Goal: Information Seeking & Learning: Learn about a topic

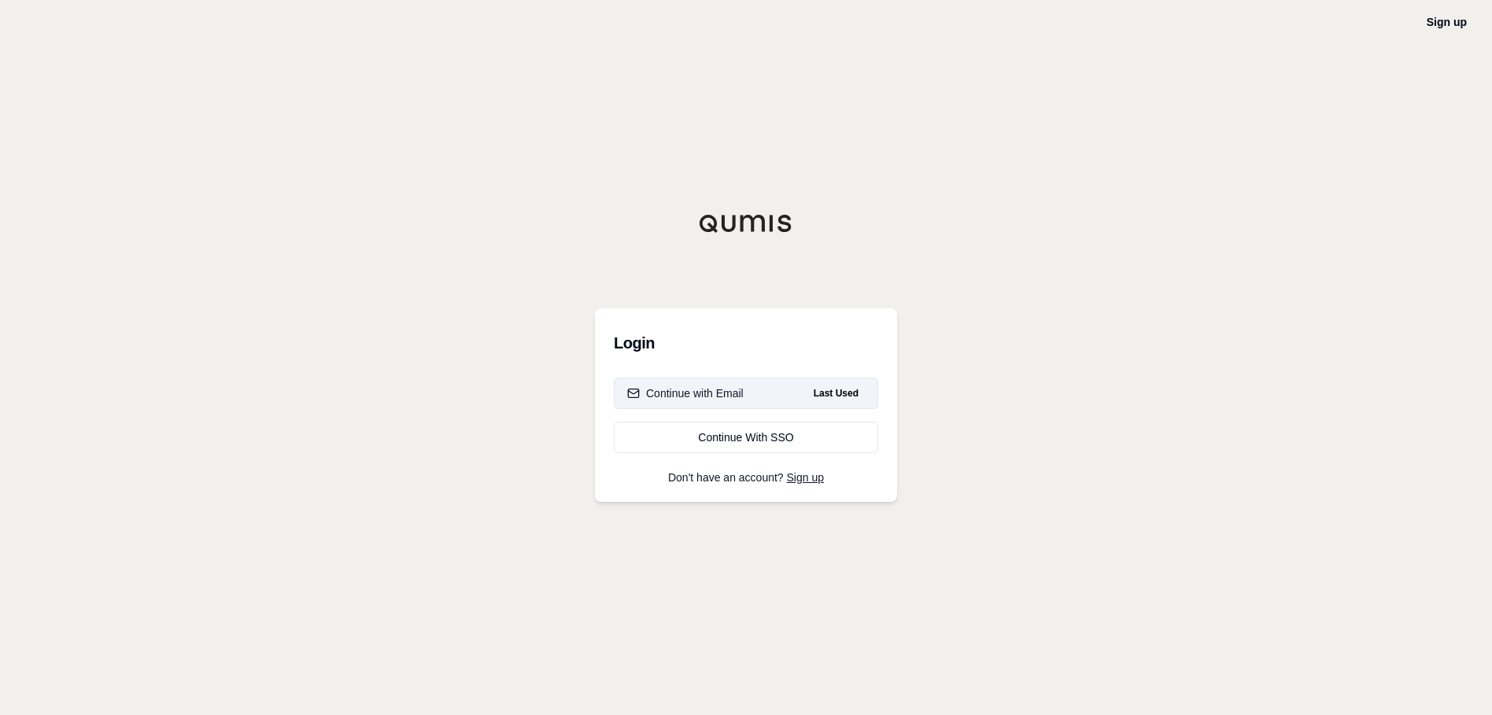
click at [806, 394] on button "Continue with Email Last Used" at bounding box center [746, 393] width 264 height 31
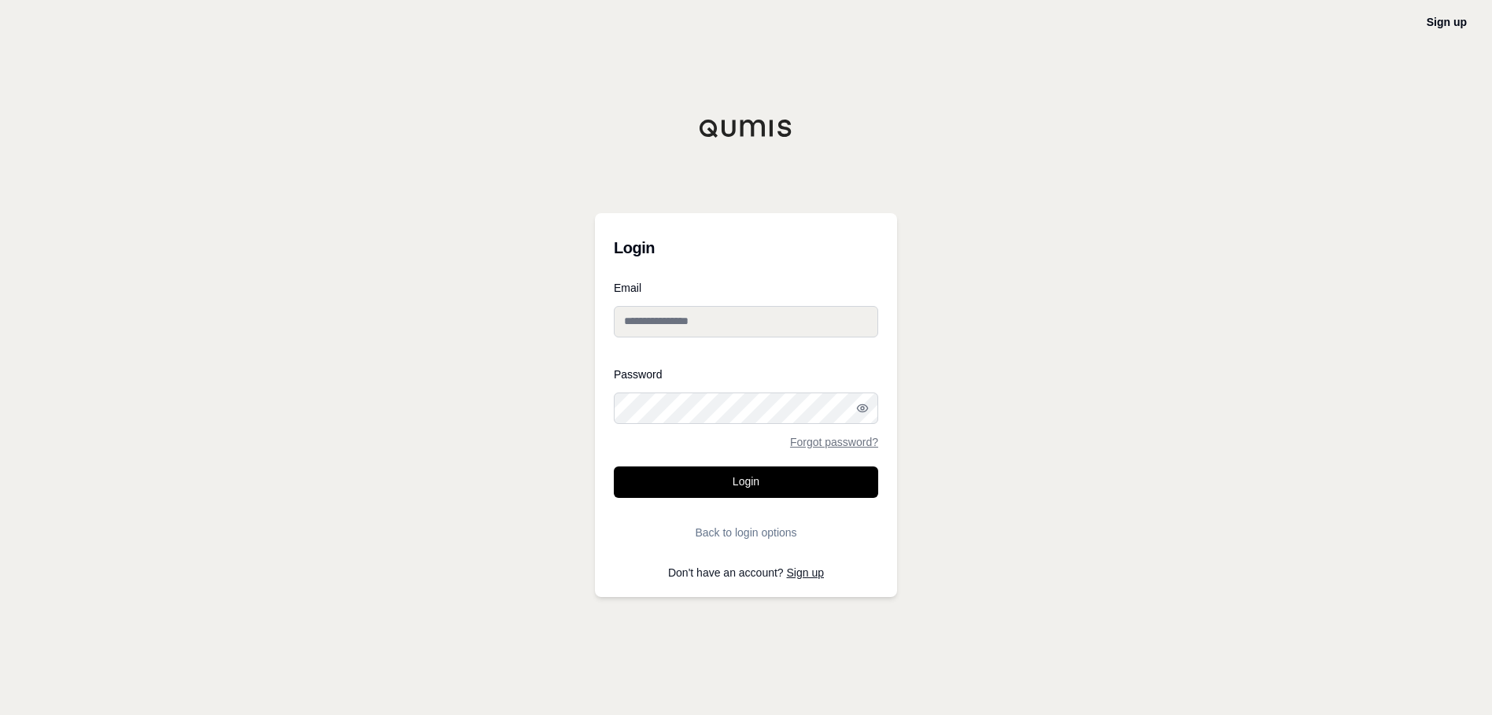
type input "**********"
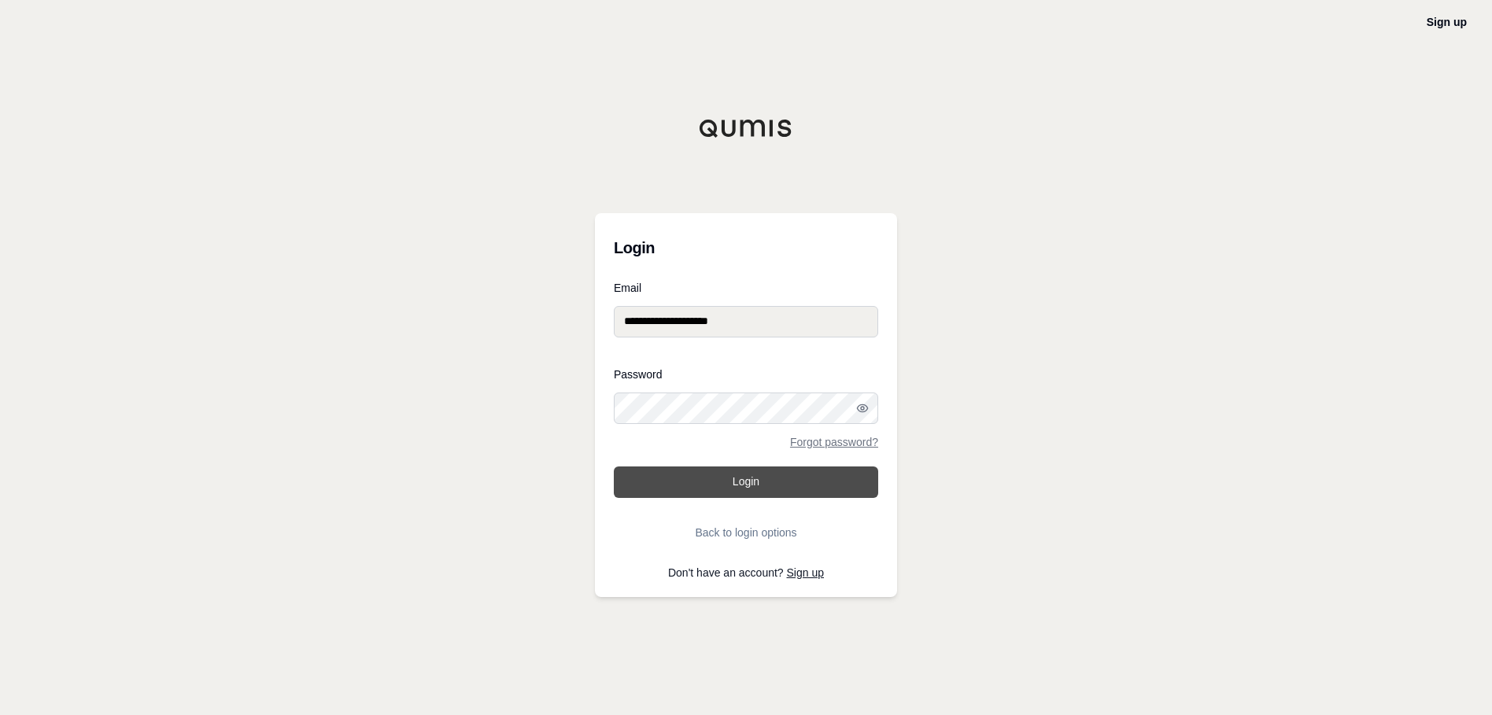
click at [757, 481] on button "Login" at bounding box center [746, 482] width 264 height 31
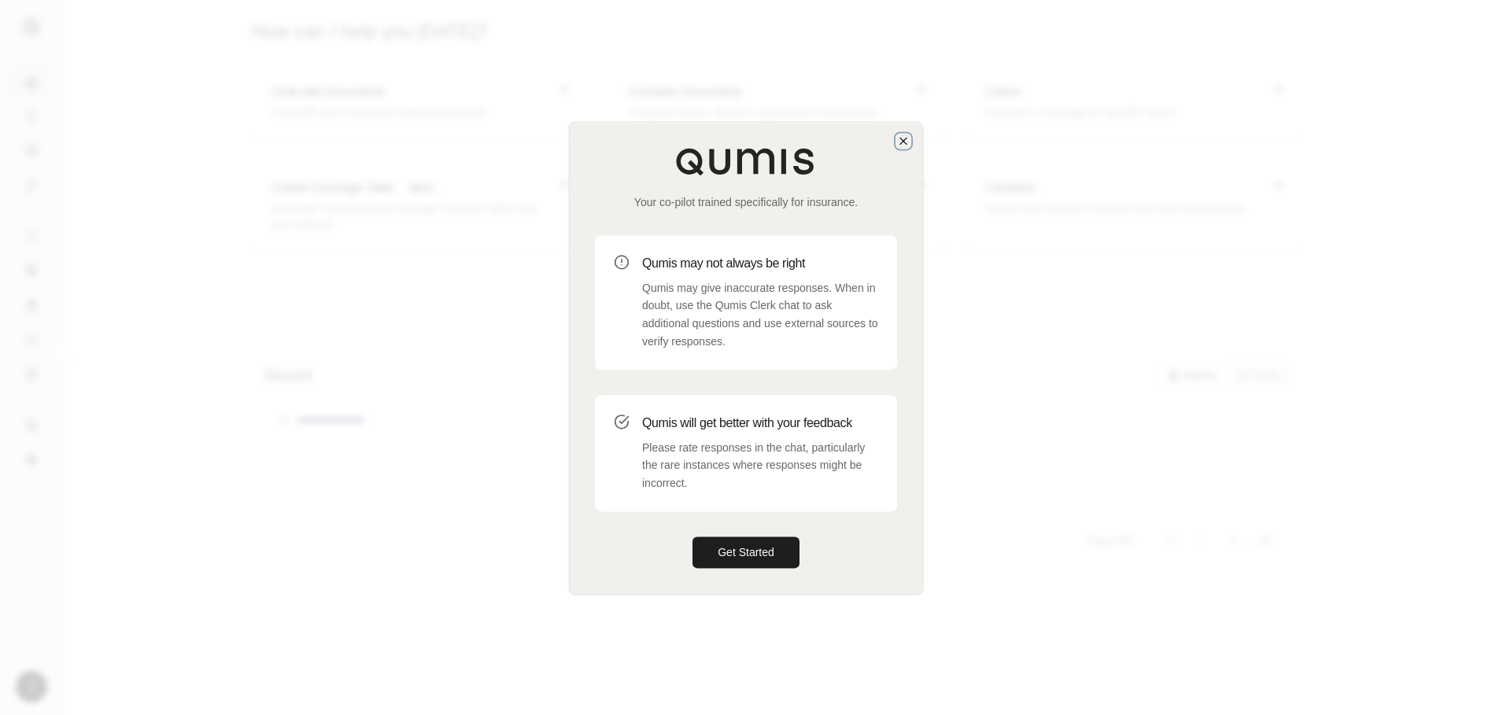
click at [903, 144] on icon "button" at bounding box center [903, 141] width 13 height 13
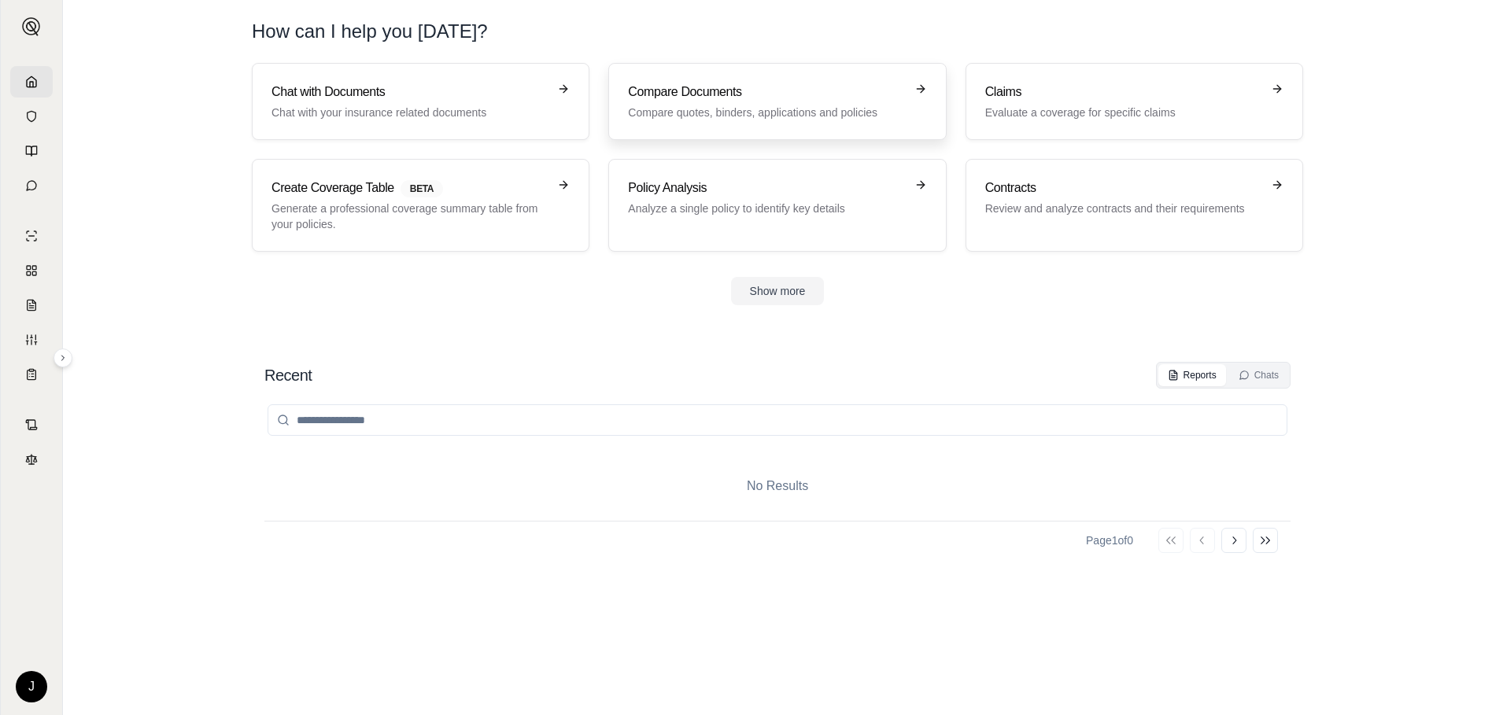
click at [686, 107] on p "Compare quotes, binders, applications and policies" at bounding box center [766, 113] width 276 height 16
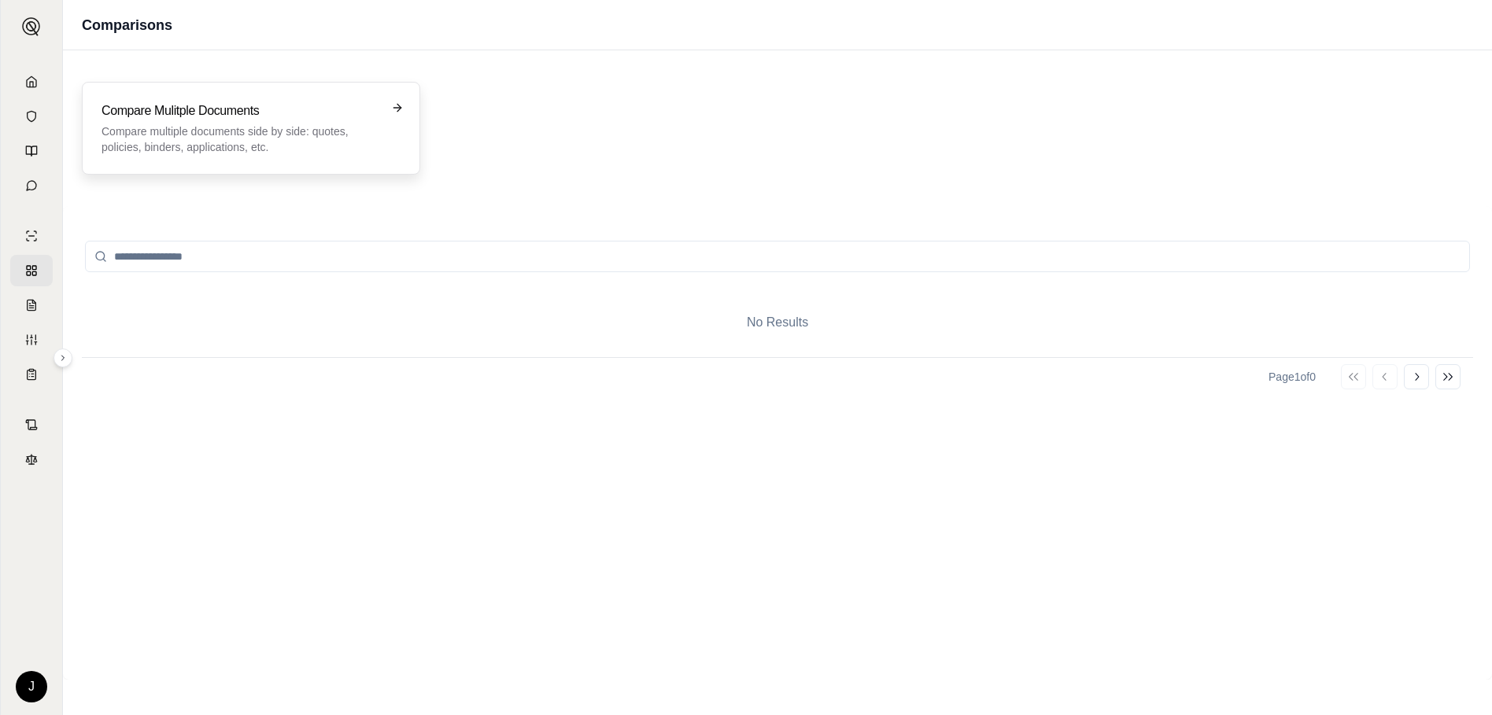
click at [353, 157] on div "Compare Mulitple Documents Compare multiple documents side by side: quotes, pol…" at bounding box center [251, 128] width 338 height 93
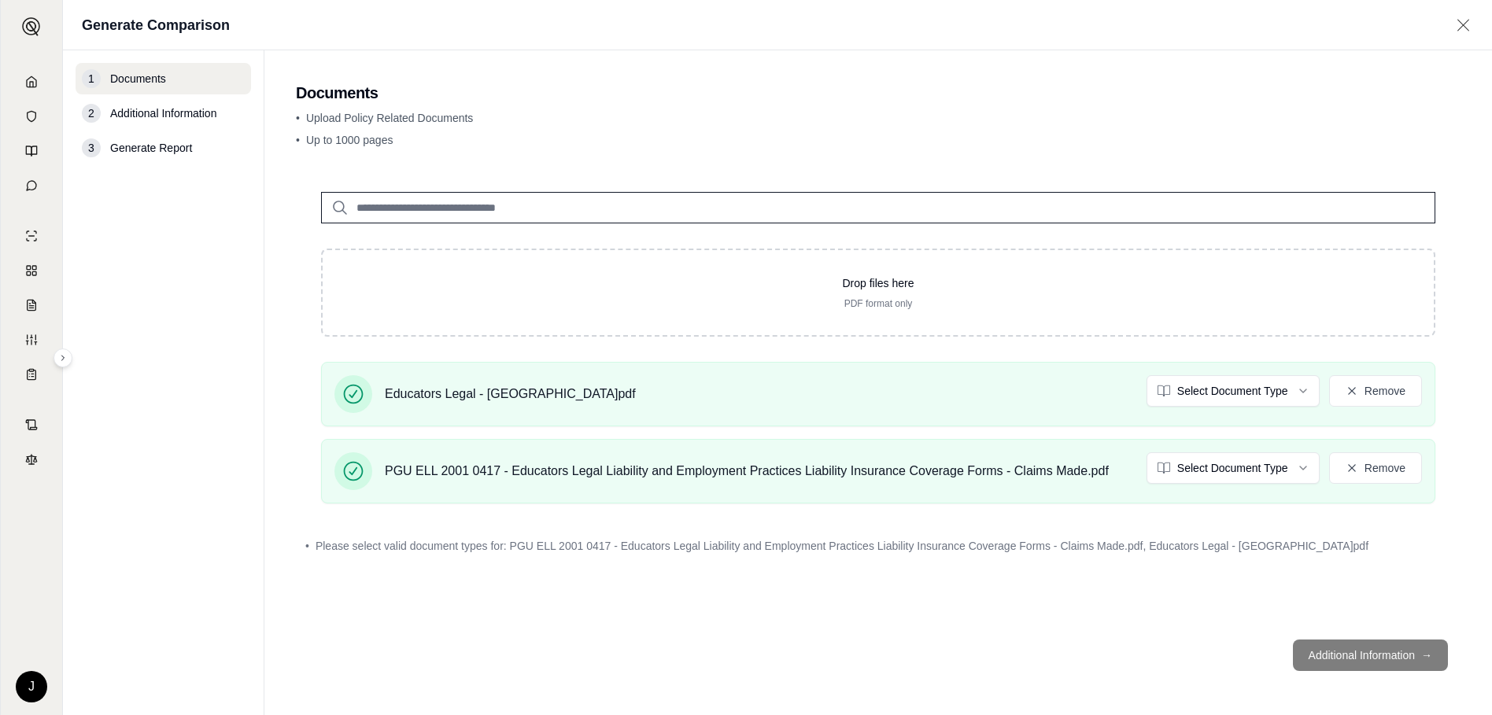
click at [520, 212] on input "search" at bounding box center [878, 207] width 1114 height 31
click at [1286, 582] on div "Drop files here PDF format only Educators Legal - [GEOGRAPHIC_DATA]pdf Select D…" at bounding box center [878, 397] width 1165 height 460
click at [1370, 650] on footer "Additional Information →" at bounding box center [878, 655] width 1165 height 57
click at [1373, 662] on footer "Additional Information →" at bounding box center [878, 655] width 1165 height 57
click at [570, 198] on input "search" at bounding box center [878, 207] width 1114 height 31
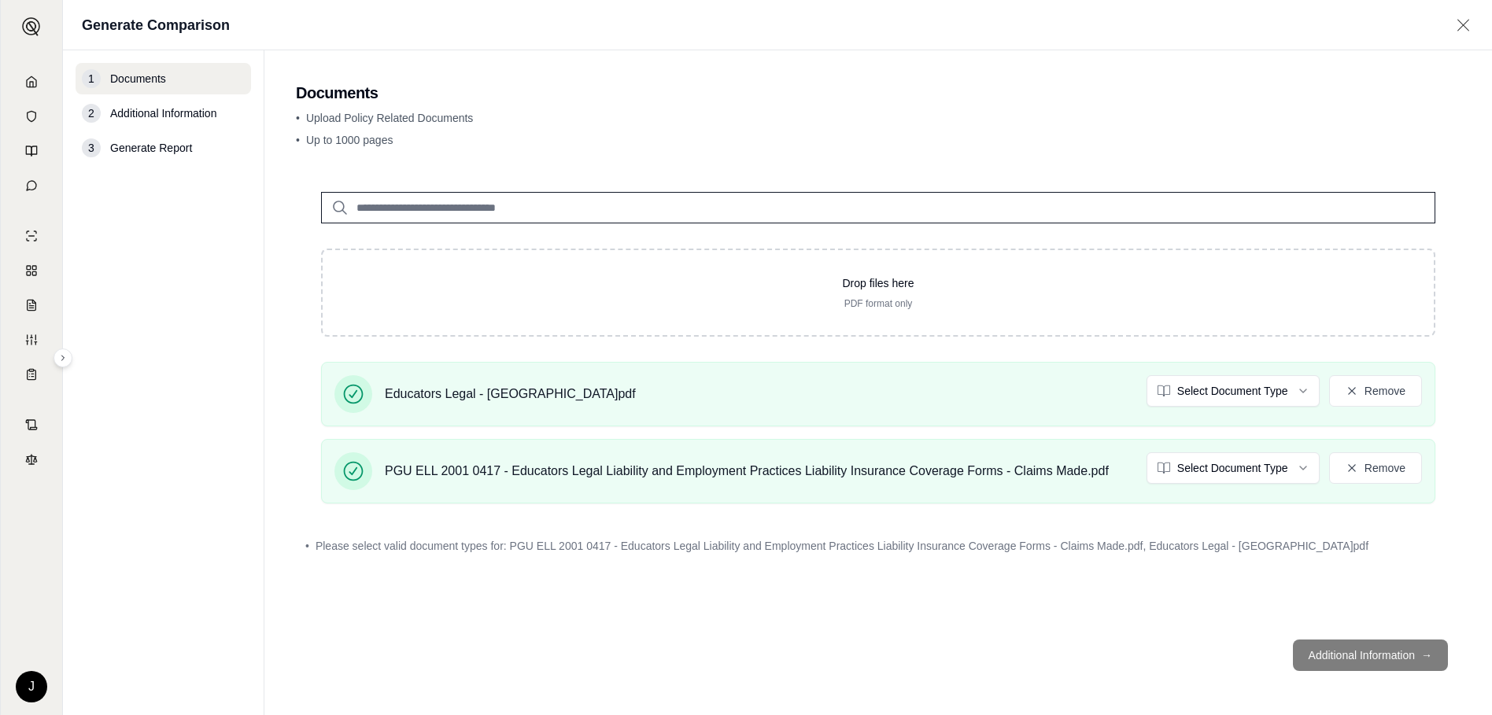
click at [205, 111] on span "Additional Information" at bounding box center [163, 113] width 106 height 16
click at [367, 204] on input "search" at bounding box center [878, 207] width 1114 height 31
click at [1471, 29] on icon at bounding box center [1463, 25] width 20 height 16
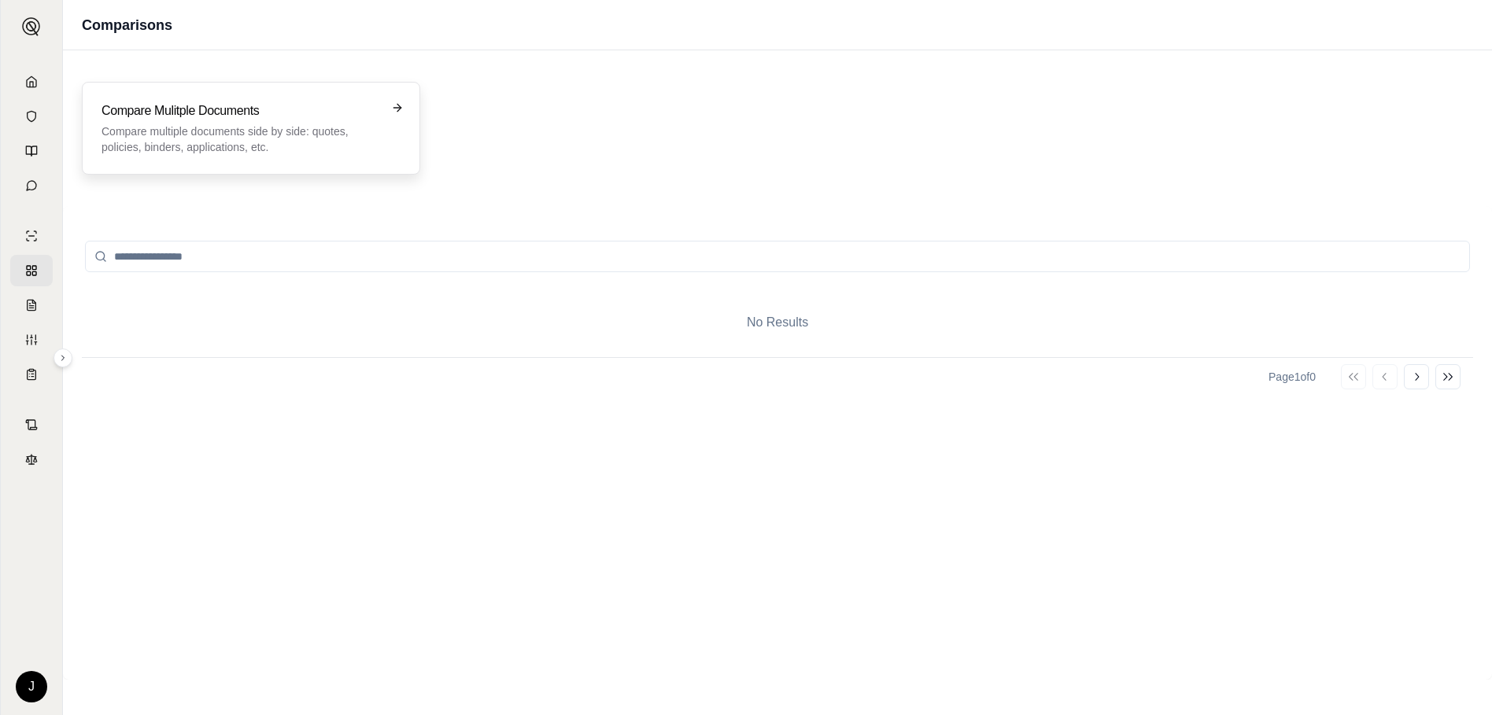
click at [290, 141] on p "Compare multiple documents side by side: quotes, policies, binders, application…" at bounding box center [240, 139] width 277 height 31
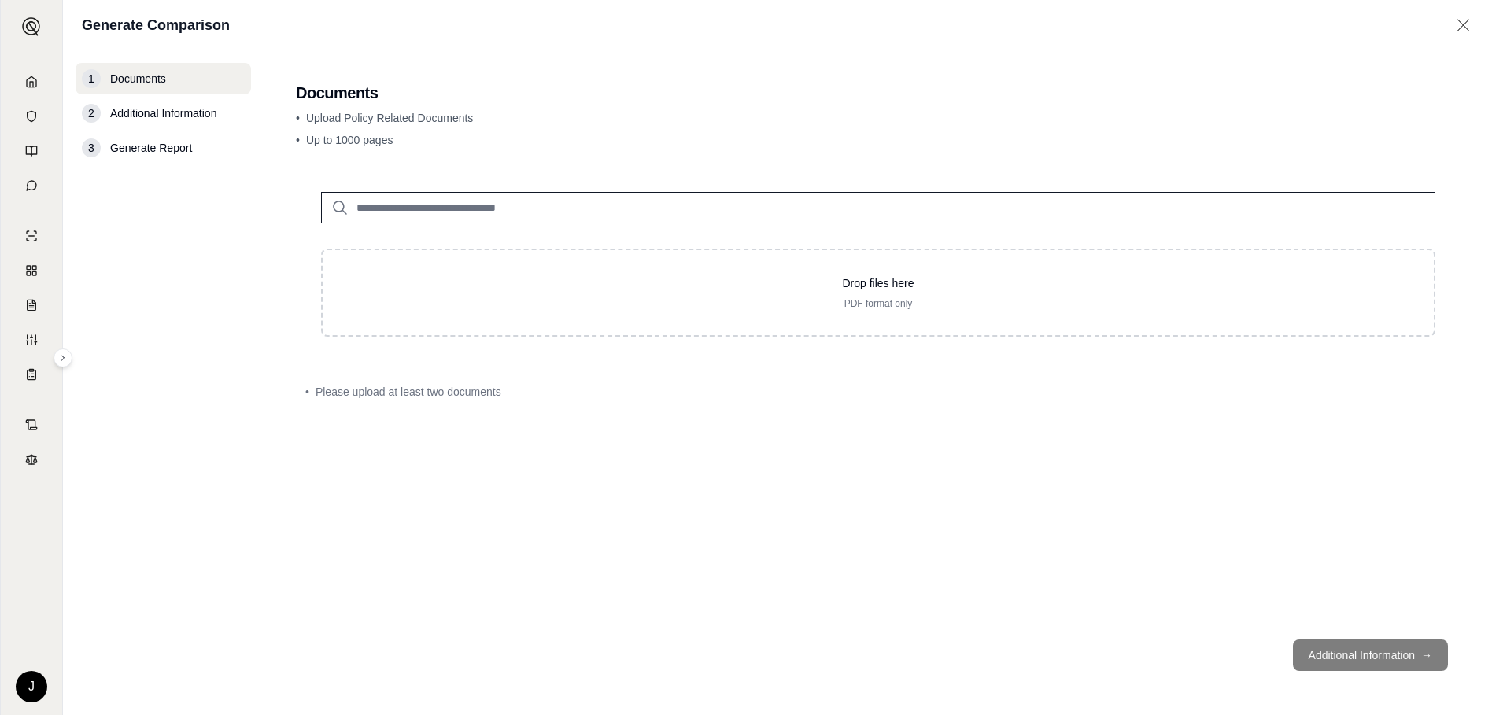
click at [463, 199] on input "search" at bounding box center [878, 207] width 1114 height 31
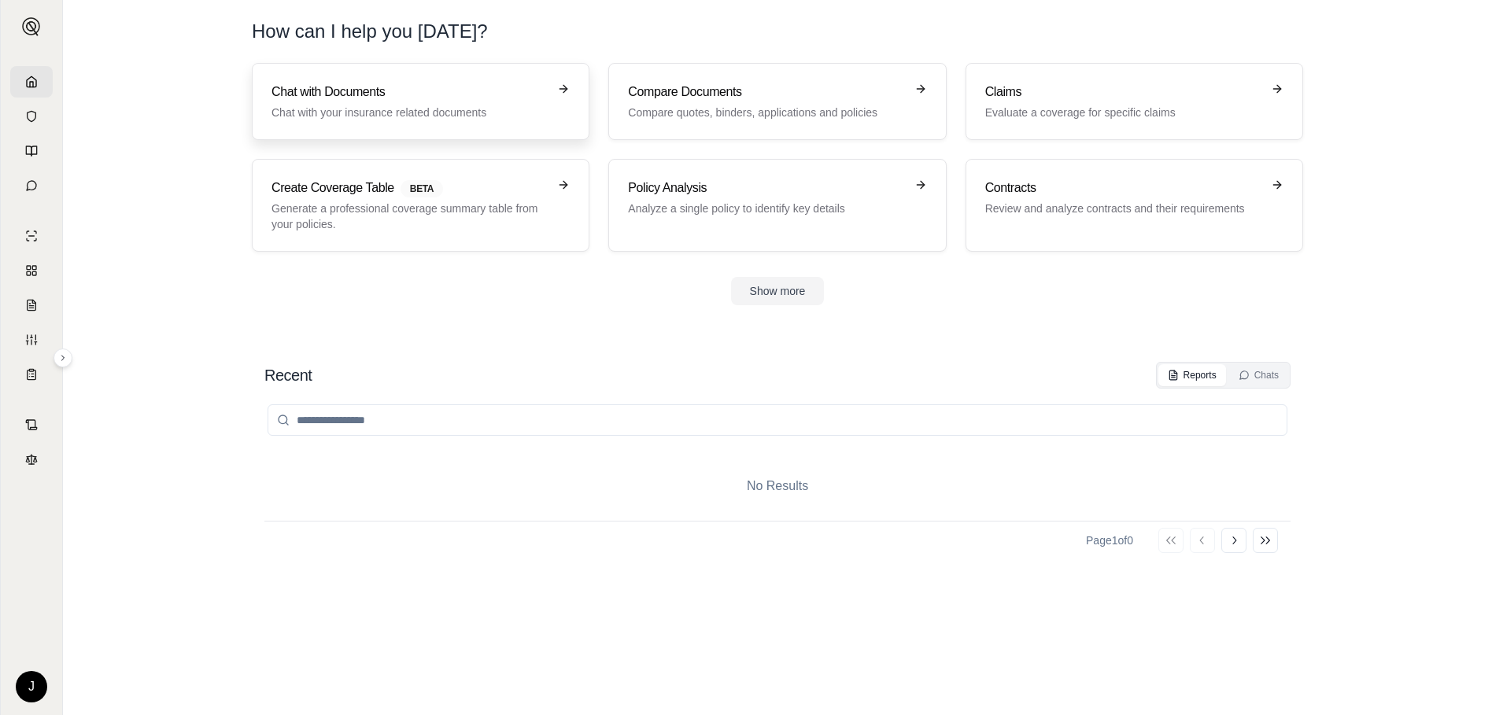
click at [410, 118] on p "Chat with your insurance related documents" at bounding box center [409, 113] width 276 height 16
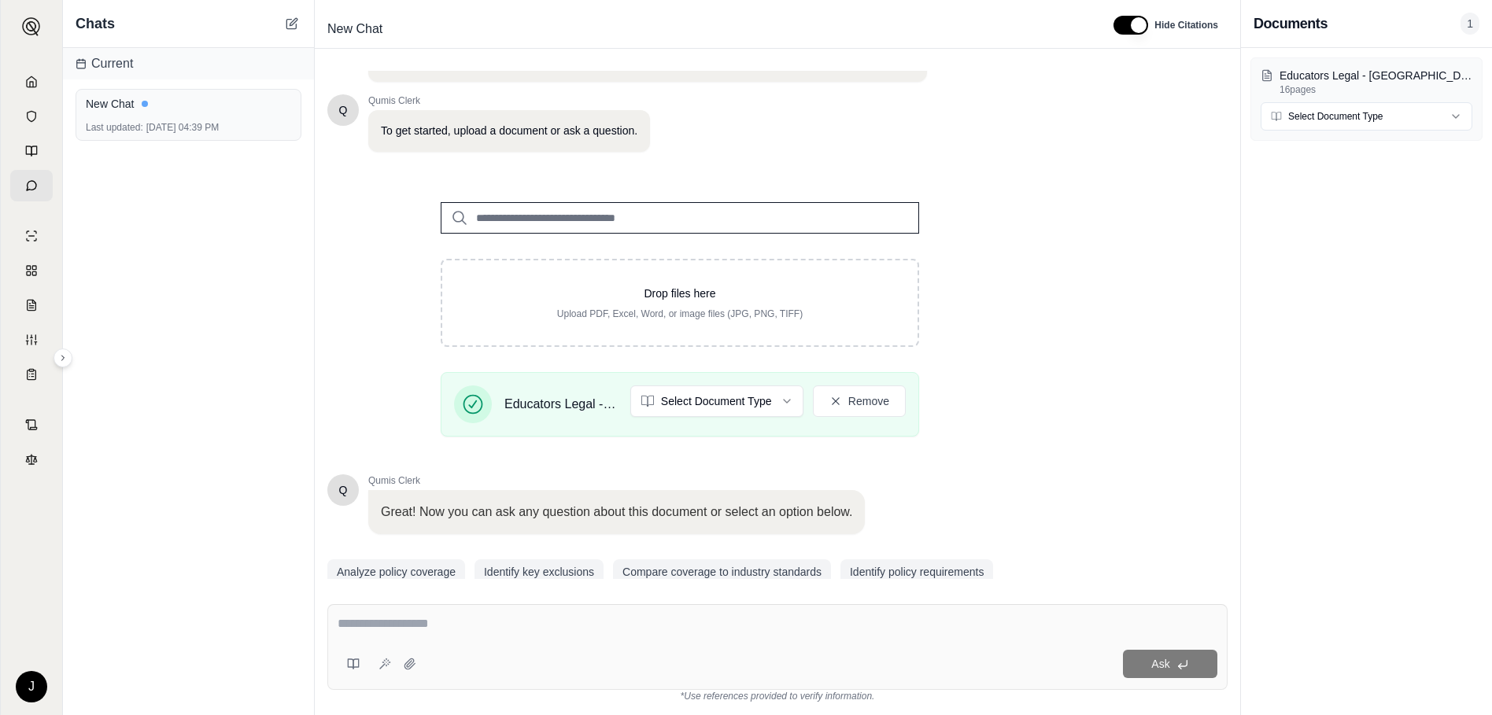
scroll to position [135, 0]
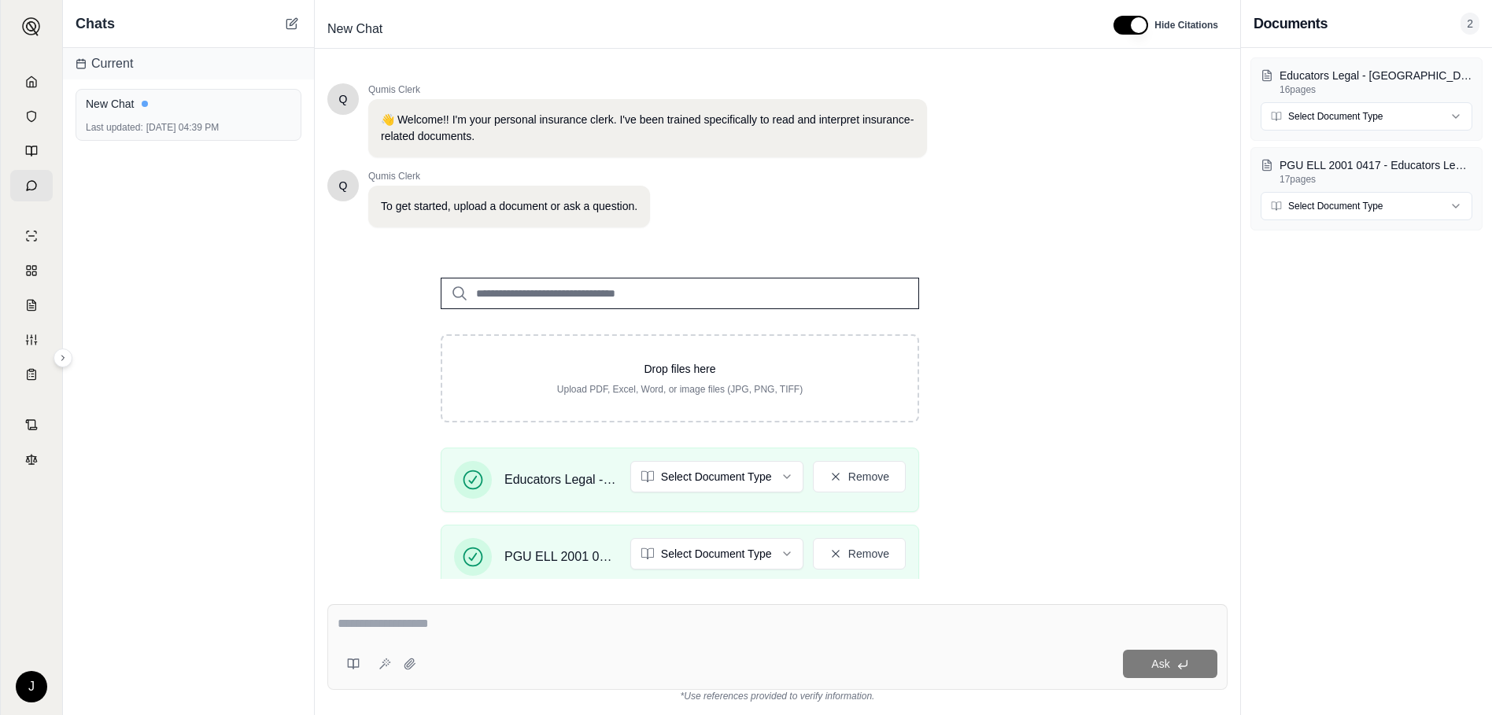
click at [402, 627] on textarea at bounding box center [778, 624] width 880 height 19
type textarea "**********"
click at [1150, 662] on button "Ask" at bounding box center [1170, 664] width 94 height 28
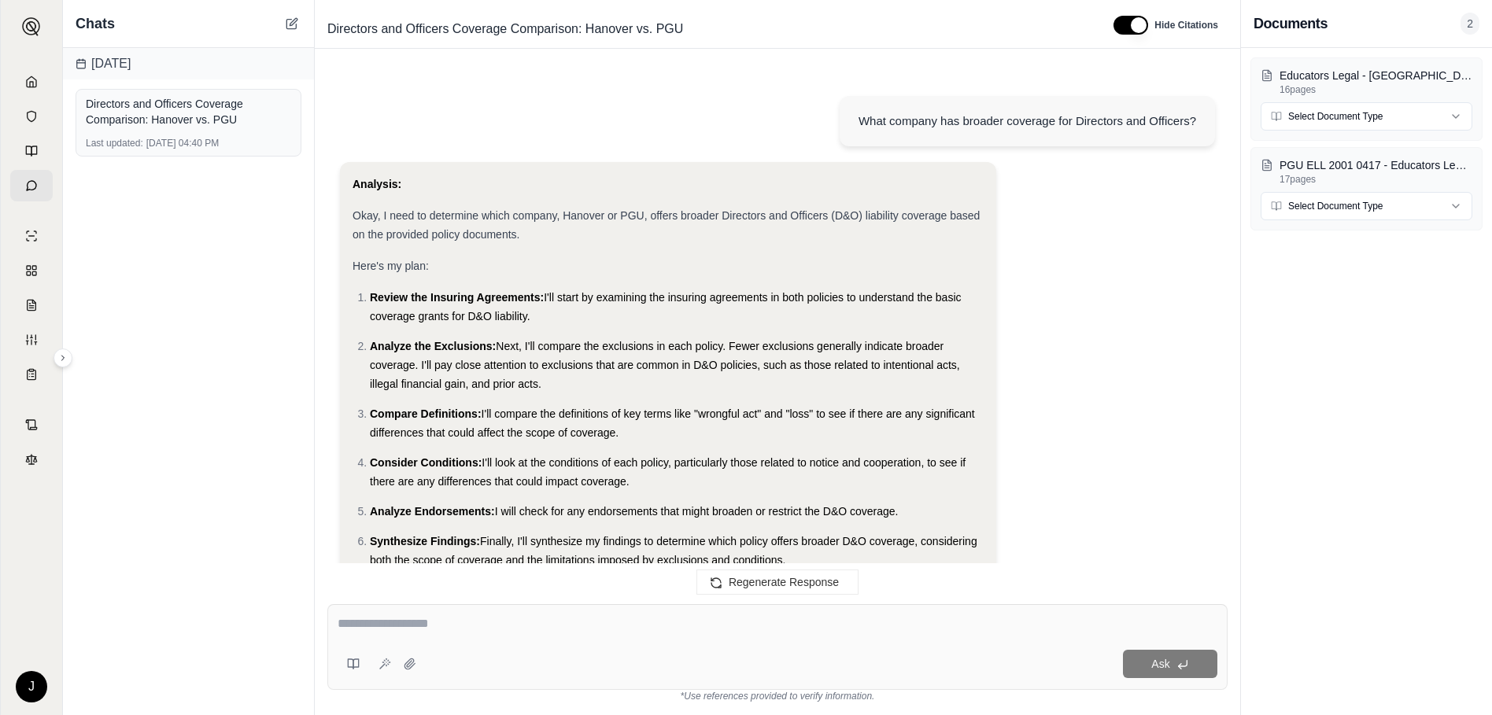
scroll to position [2919, 0]
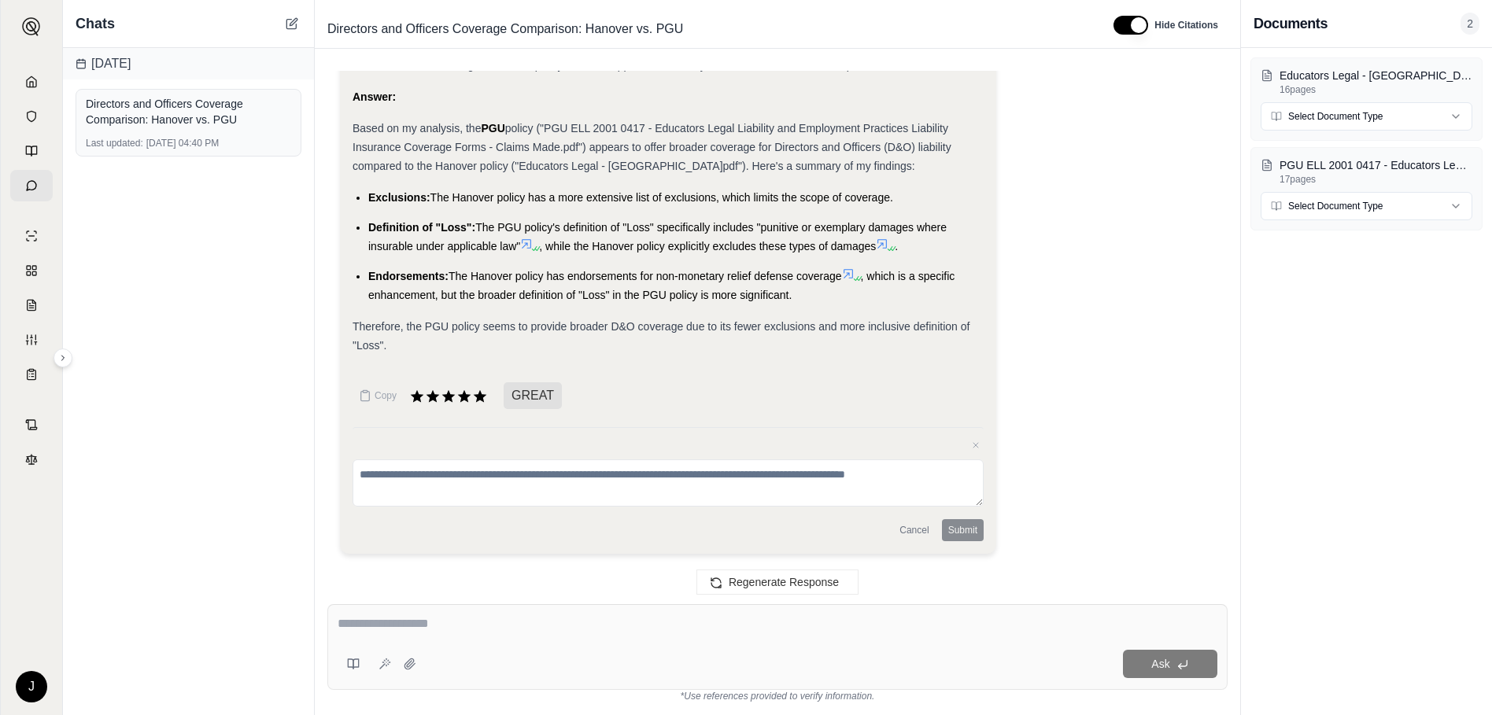
click at [863, 417] on div "Copy GREAT Close feedback Cancel Submit" at bounding box center [668, 460] width 631 height 161
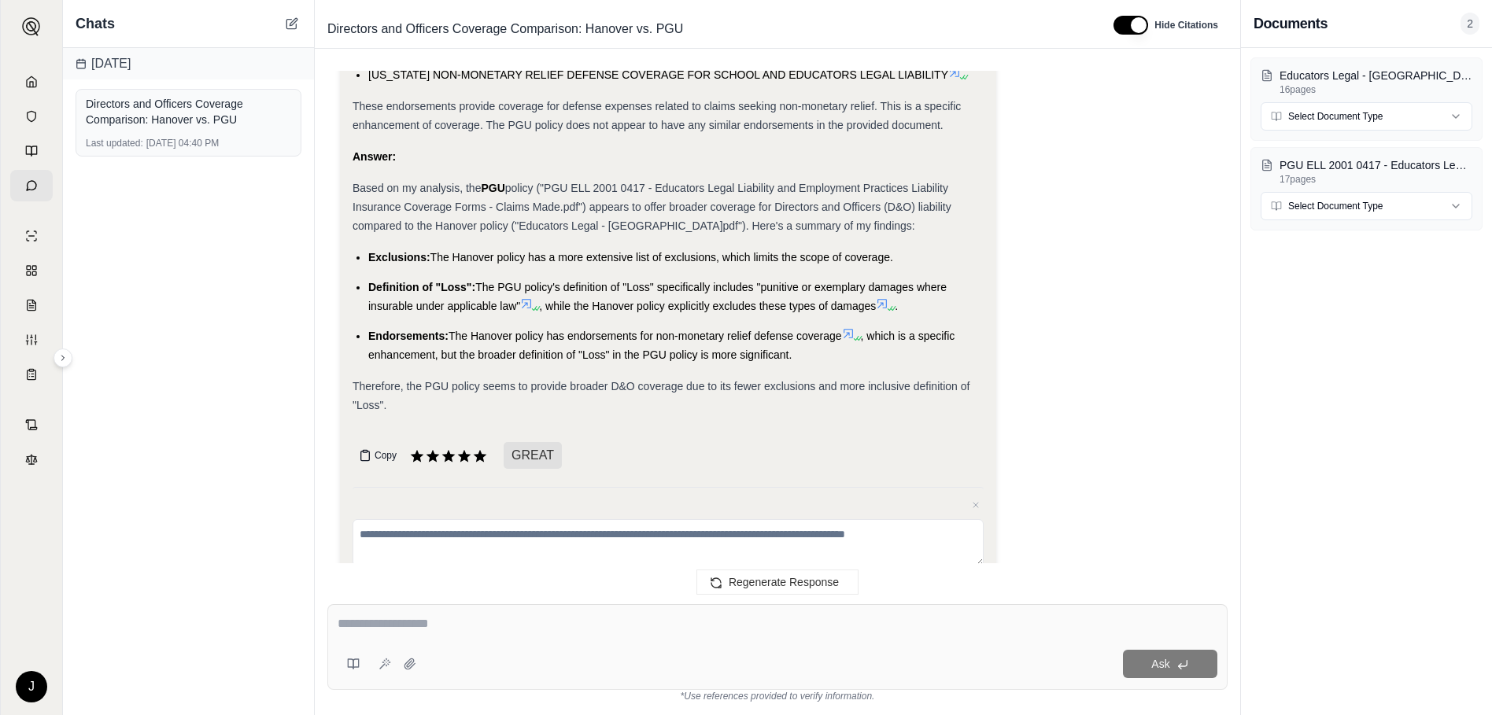
click at [364, 452] on rect at bounding box center [365, 451] width 4 height 2
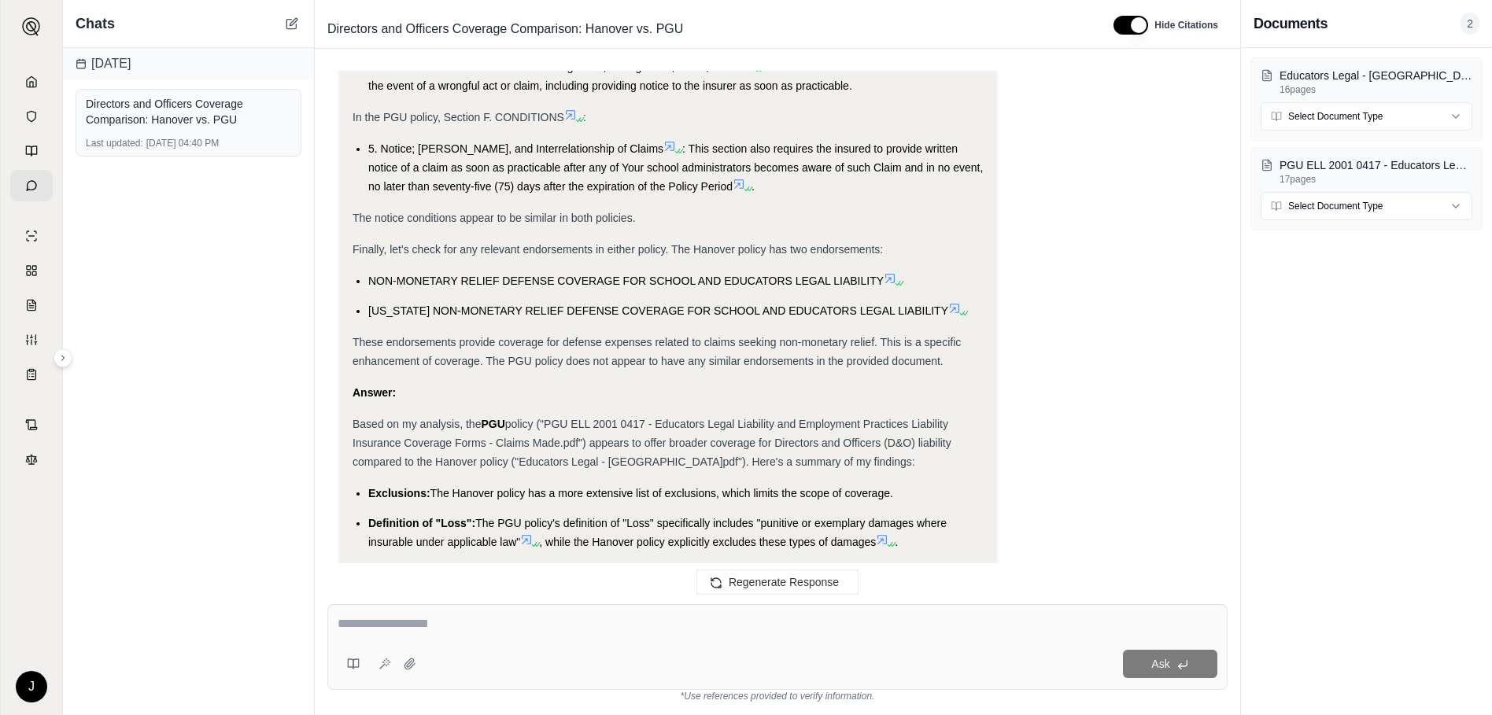
scroll to position [2919, 0]
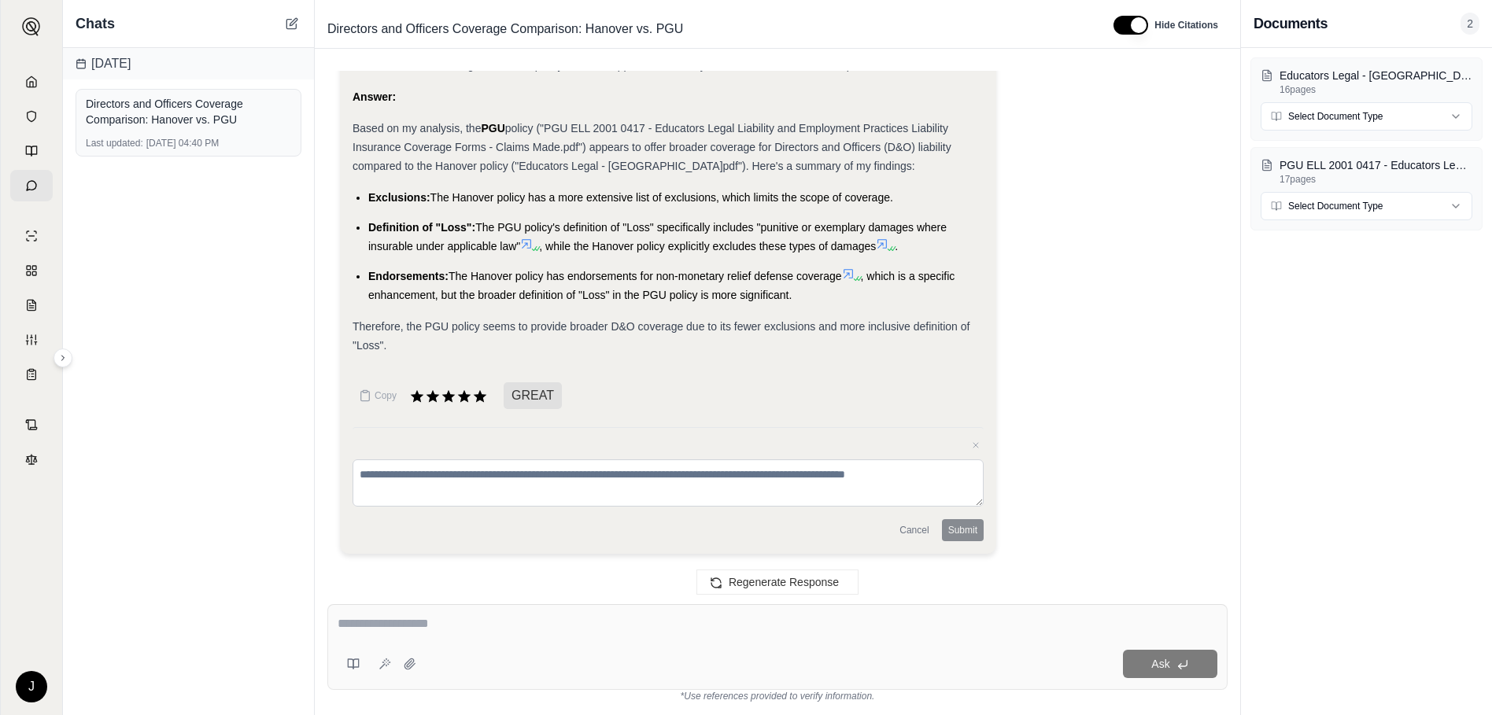
click at [759, 474] on textarea at bounding box center [668, 483] width 631 height 47
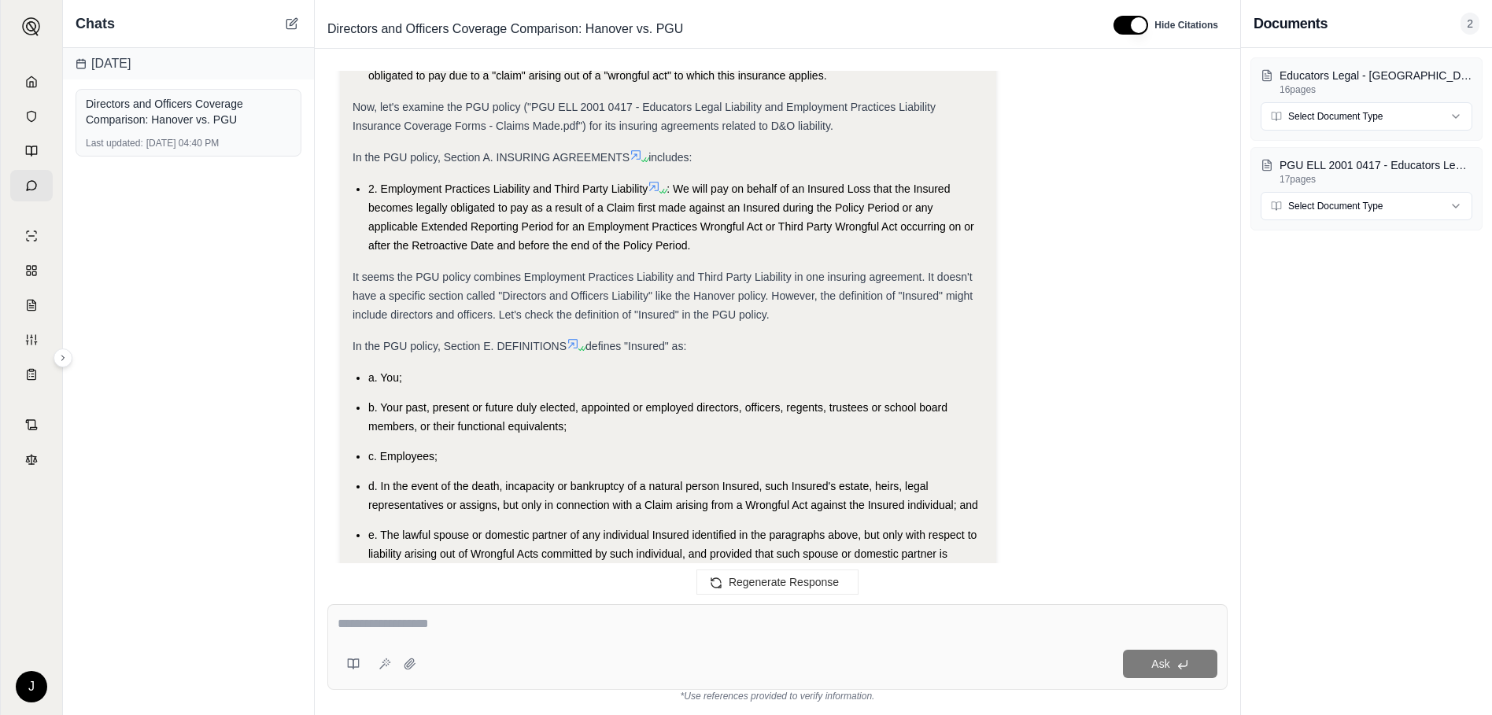
scroll to position [866, 0]
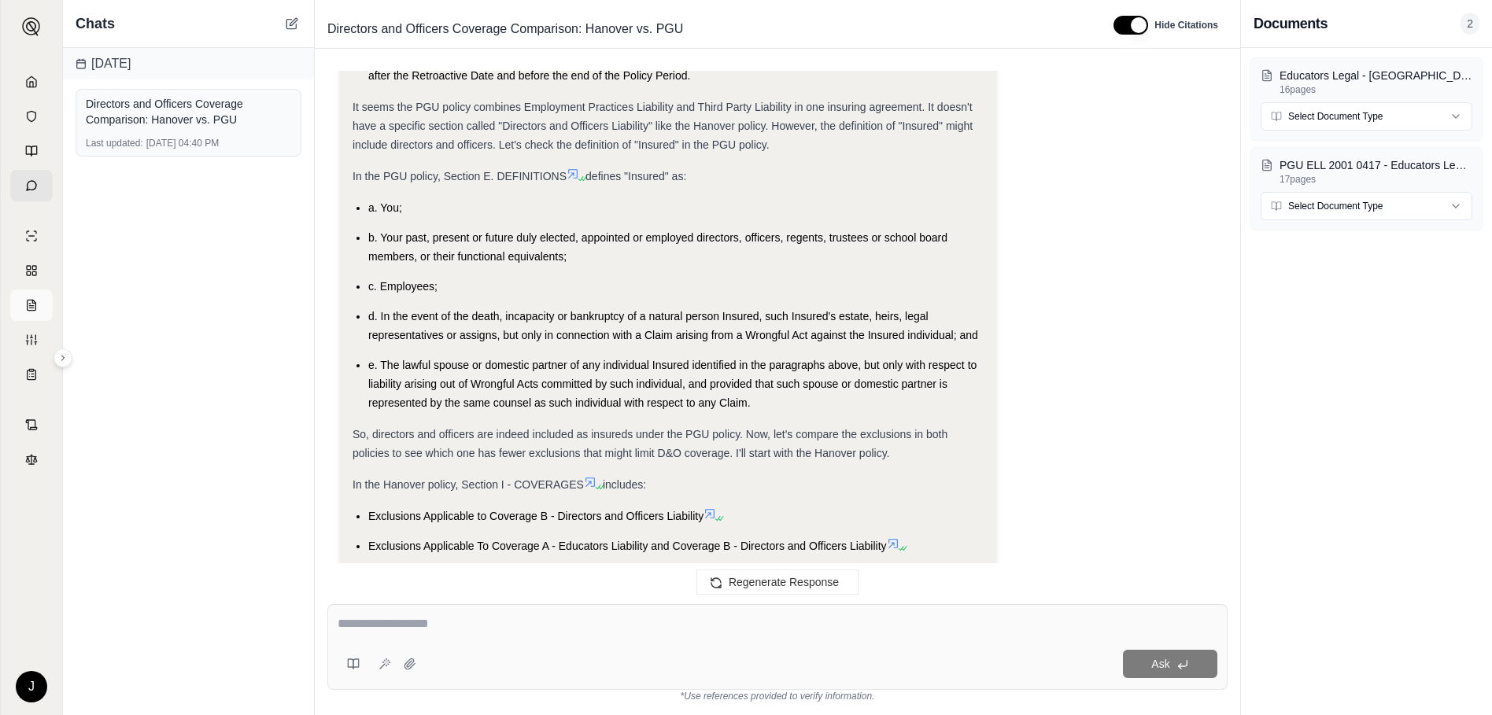
click at [29, 302] on icon at bounding box center [31, 305] width 13 height 13
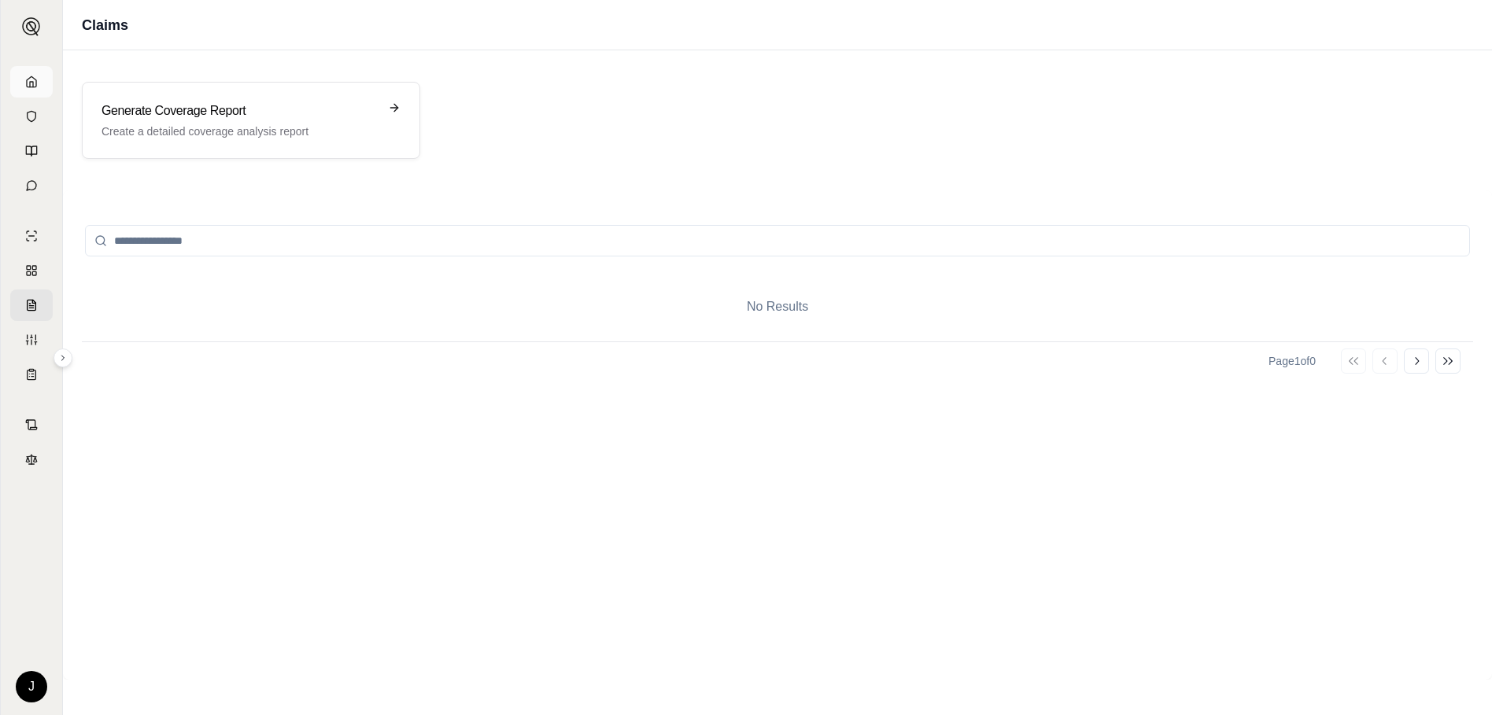
click at [32, 84] on icon at bounding box center [31, 82] width 13 height 13
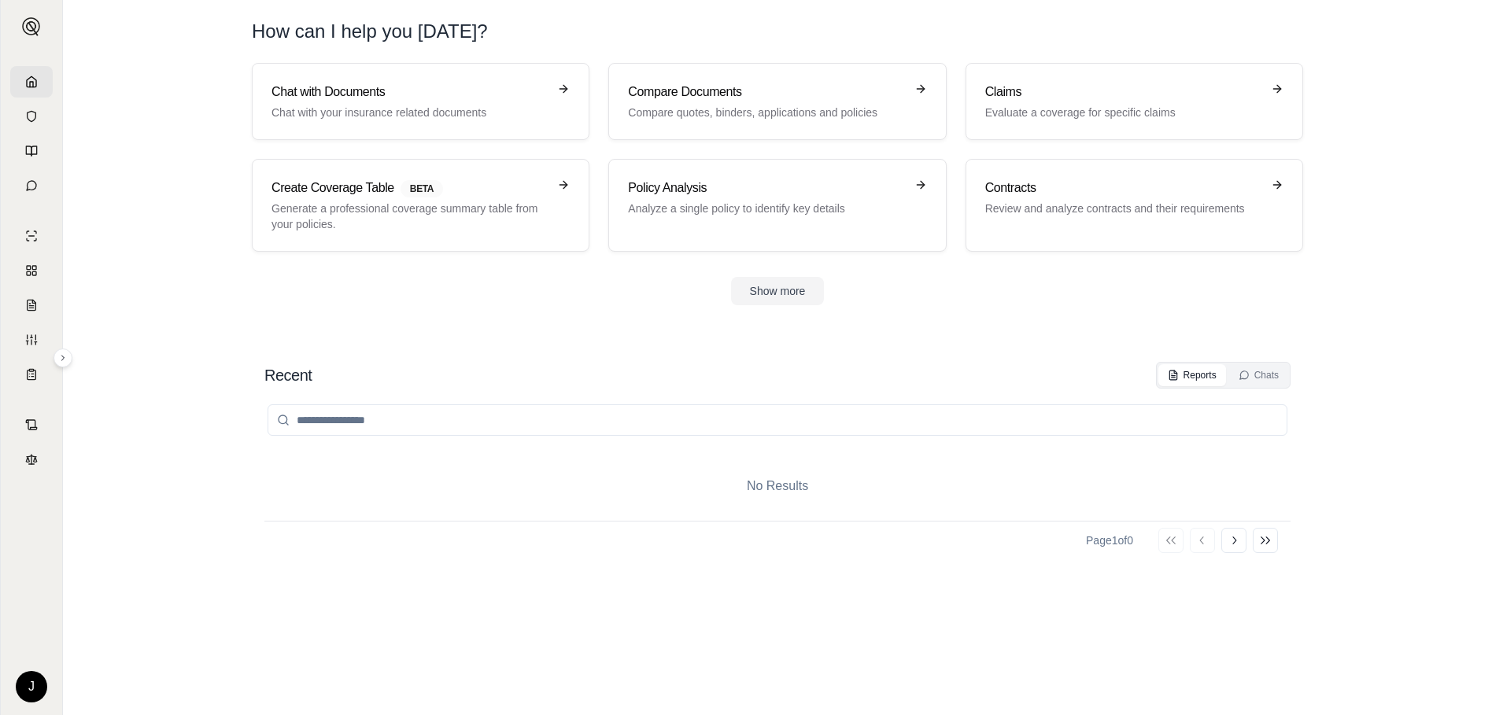
click at [1168, 543] on div "Go to first page Go to previous page Go to next page Go to last page" at bounding box center [1218, 540] width 120 height 25
click at [1224, 539] on button "Go to next page" at bounding box center [1233, 540] width 25 height 25
click at [40, 104] on link at bounding box center [31, 116] width 42 height 31
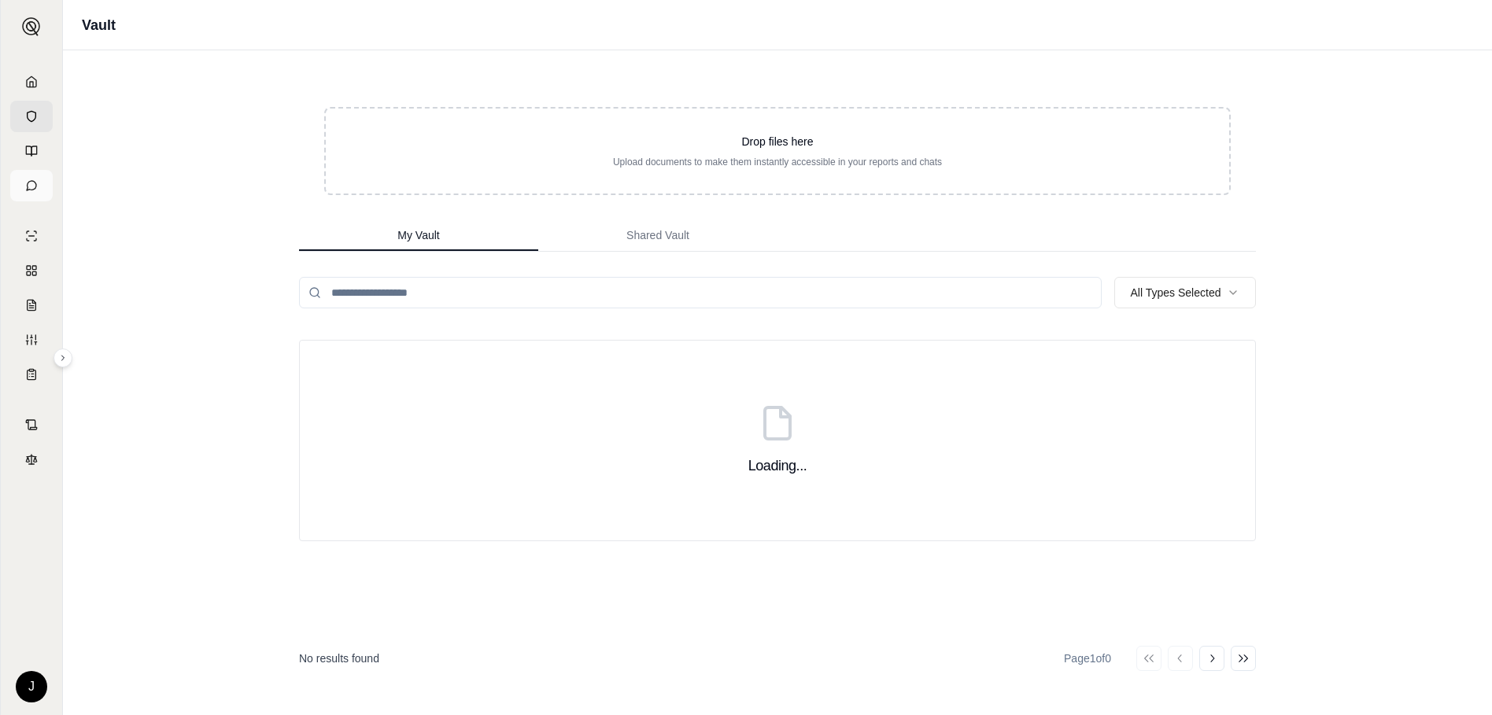
click at [30, 189] on icon at bounding box center [31, 185] width 13 height 13
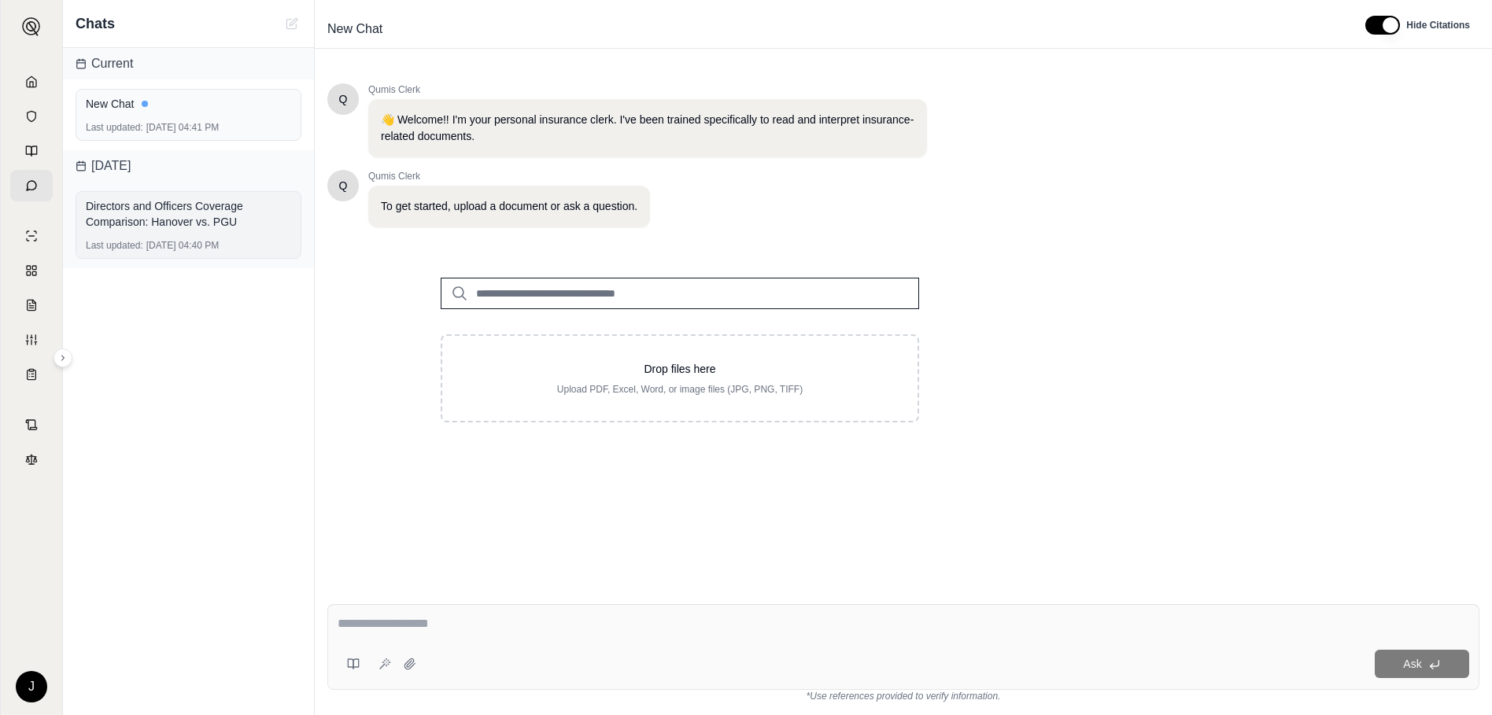
click at [150, 220] on div "Directors and Officers Coverage Comparison: Hanover vs. PGU" at bounding box center [188, 213] width 205 height 31
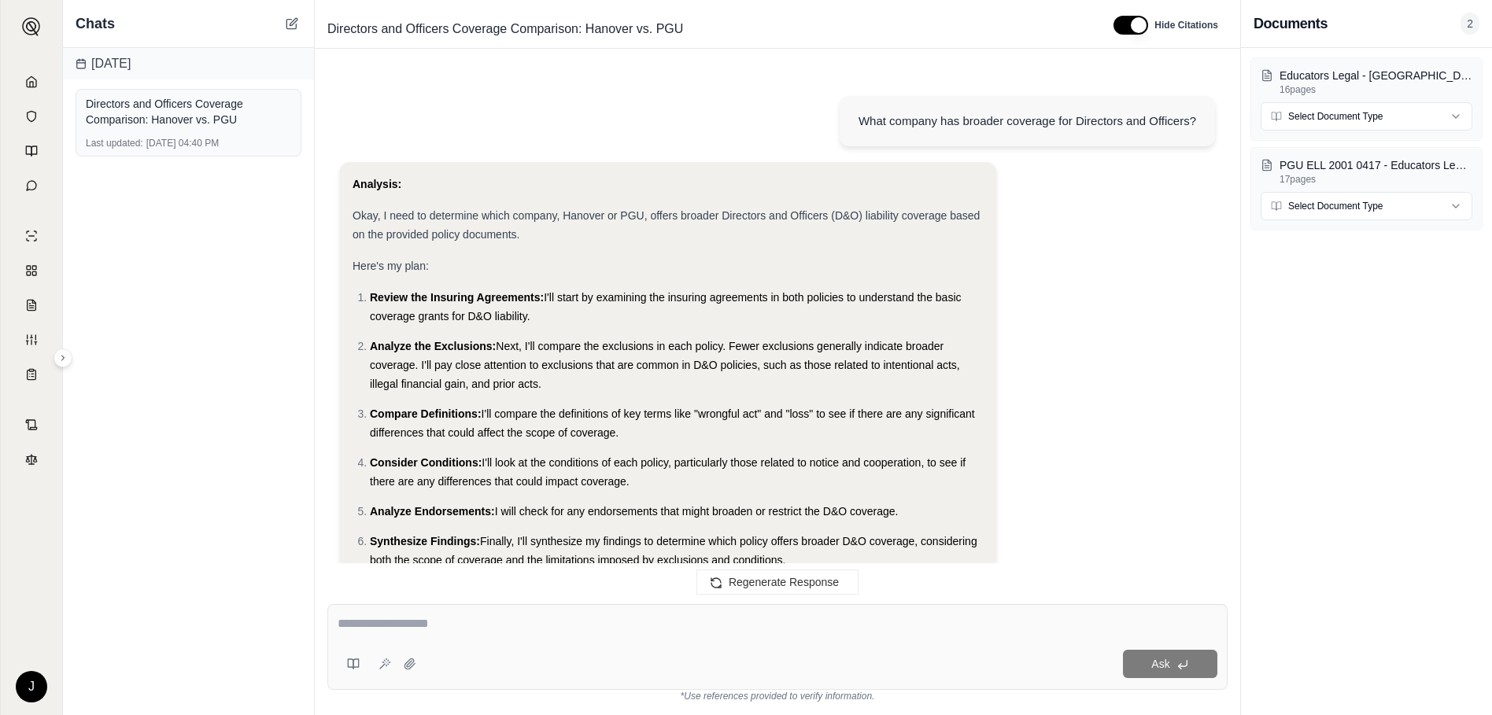
scroll to position [2789, 0]
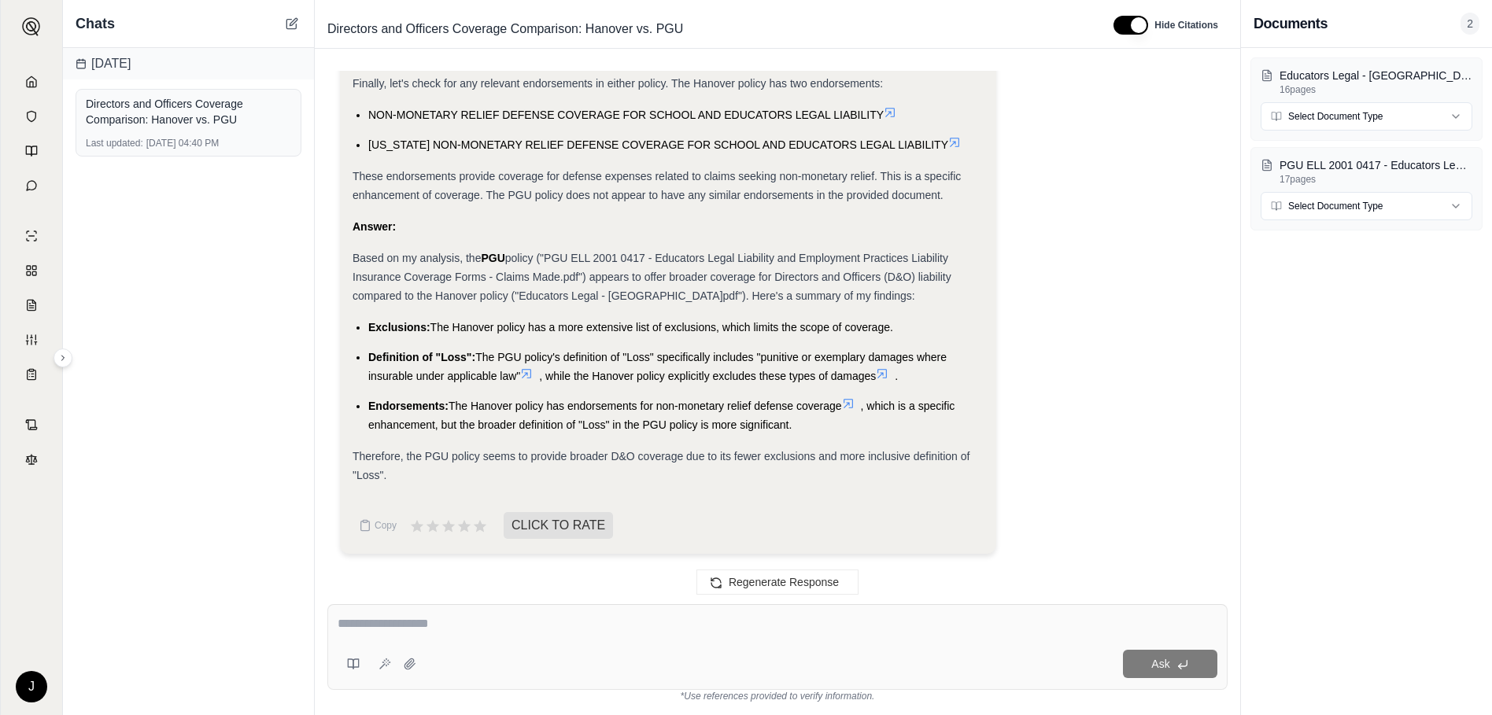
click at [463, 483] on div "Therefore, the PGU policy seems to provide broader D&O coverage due to its fewe…" at bounding box center [668, 466] width 631 height 38
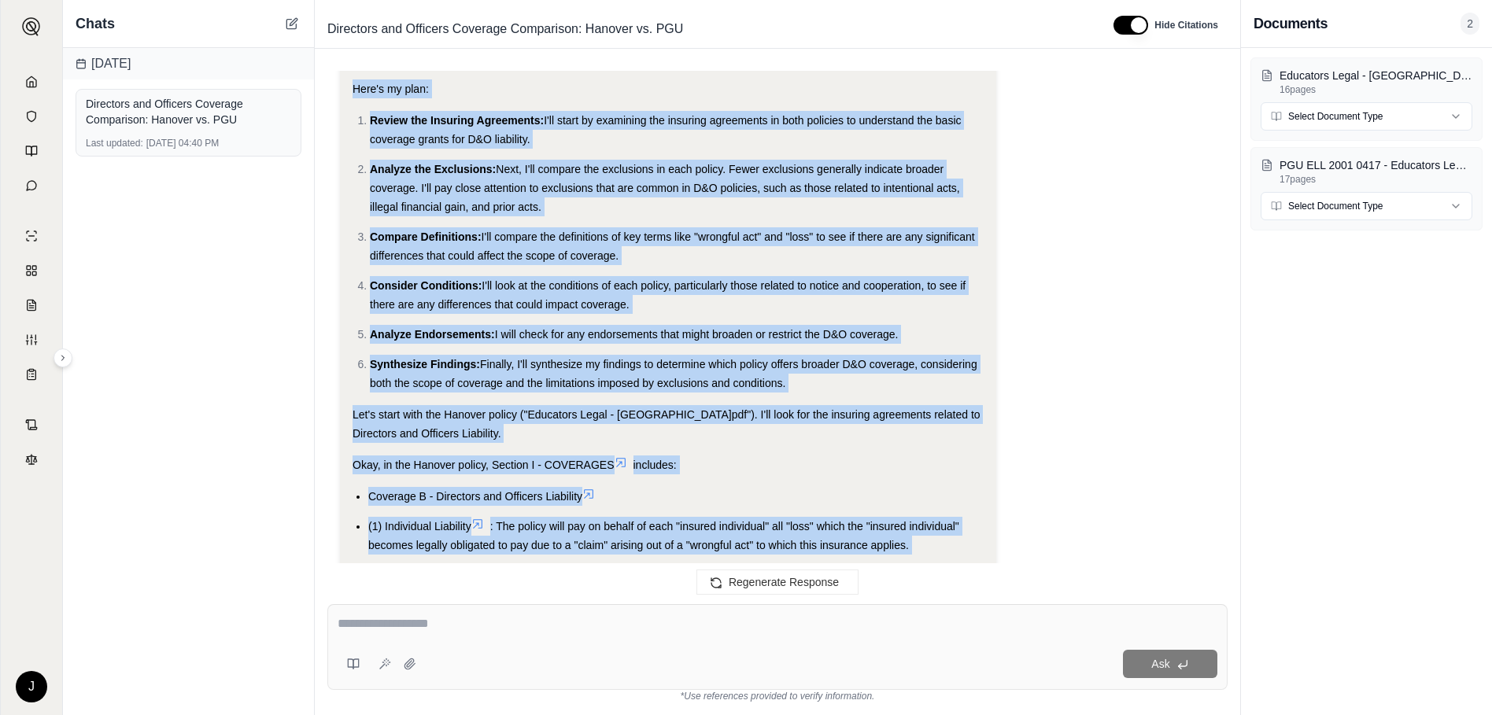
scroll to position [0, 0]
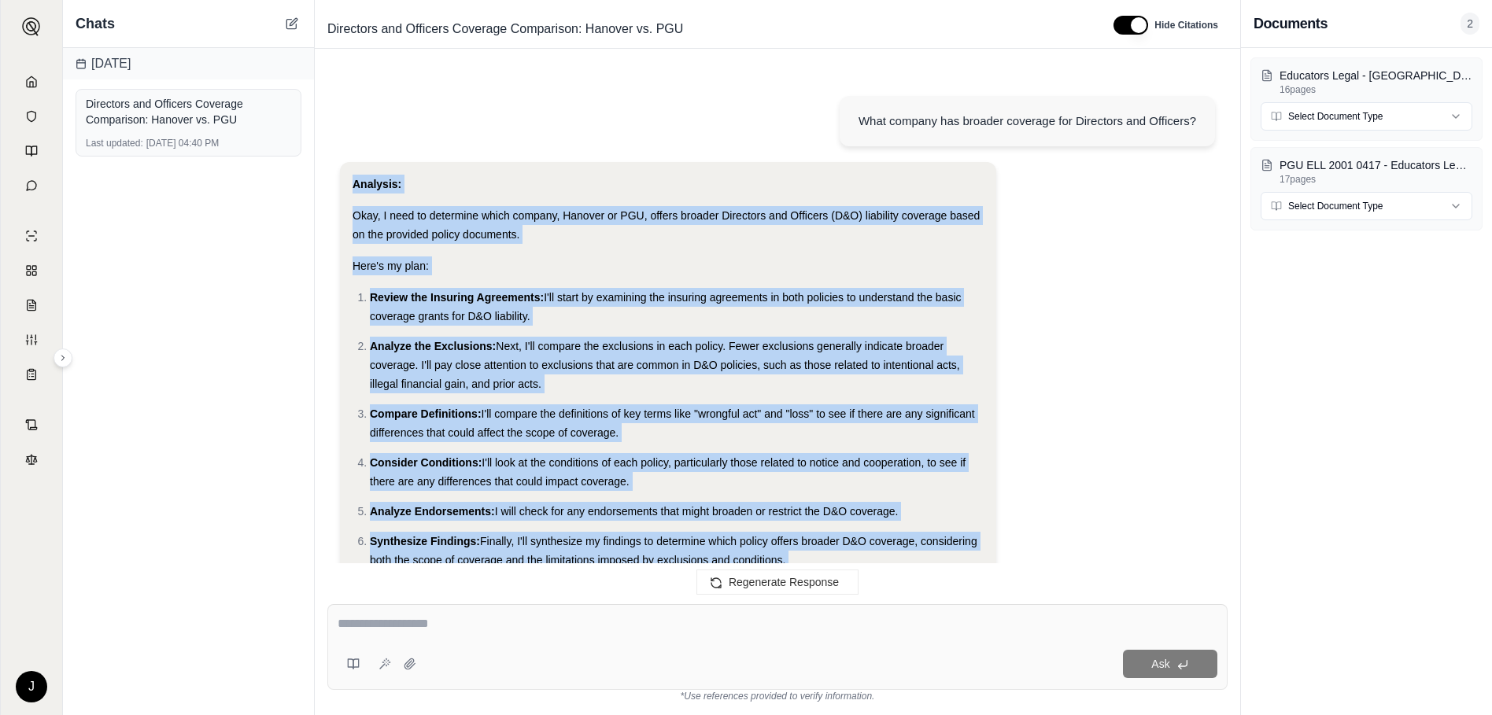
drag, startPoint x: 404, startPoint y: 477, endPoint x: 353, endPoint y: 187, distance: 294.1
copy div "Analysis: Okay, I need to determine which company, Hanover or PGU, offers broad…"
